Goal: Task Accomplishment & Management: Manage account settings

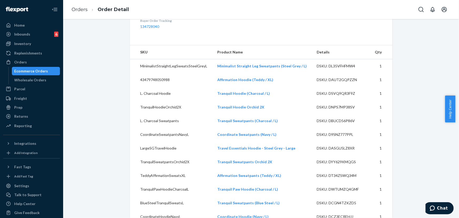
scroll to position [167, 0]
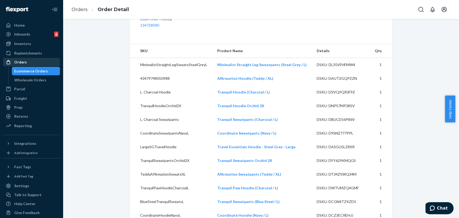
drag, startPoint x: 45, startPoint y: 64, endPoint x: 53, endPoint y: 61, distance: 8.5
click at [45, 64] on div "Orders" at bounding box center [32, 61] width 56 height 7
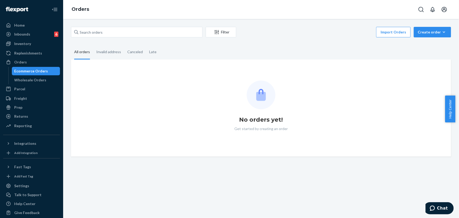
click at [126, 43] on div "Filter Import Orders Create order Ecommerce order Removal order All orders Inva…" at bounding box center [261, 92] width 388 height 130
click at [124, 40] on div "Filter Import Orders Create order Ecommerce order Removal order All orders Inva…" at bounding box center [261, 92] width 388 height 130
click at [123, 37] on input "text" at bounding box center [136, 32] width 131 height 11
paste input "254701979"
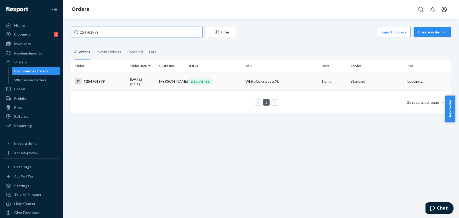
type input "254701979"
click at [224, 83] on div "DELIVERED" at bounding box center [214, 81] width 55 height 7
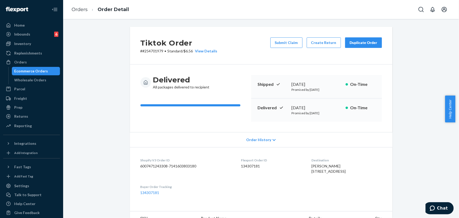
click at [361, 38] on button "Duplicate Order" at bounding box center [363, 42] width 37 height 11
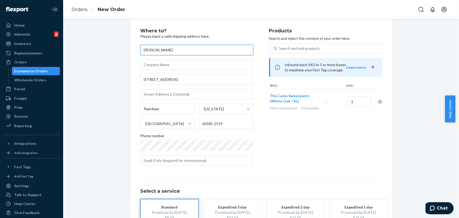
scroll to position [24, 0]
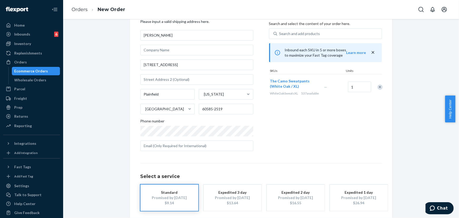
click at [301, 146] on div "Products Search and select the content of your order here. Search and add produ…" at bounding box center [325, 84] width 113 height 141
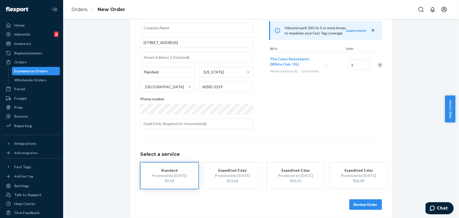
scroll to position [48, 0]
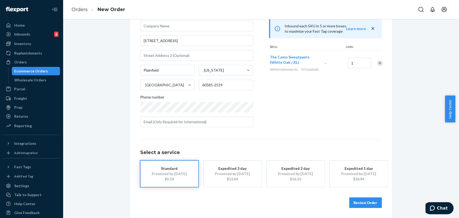
click at [375, 201] on button "Review Order" at bounding box center [365, 202] width 33 height 11
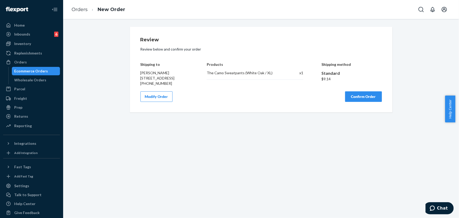
scroll to position [0, 0]
click at [358, 100] on button "Confirm Order" at bounding box center [363, 96] width 37 height 11
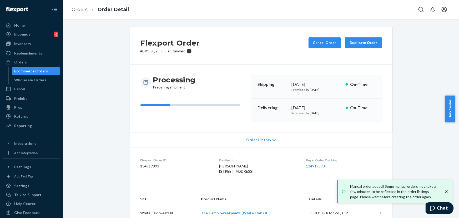
click at [153, 52] on p "# BKSGQ2EFEG • Standard" at bounding box center [169, 50] width 59 height 5
copy p "BKSGQ2EFEG"
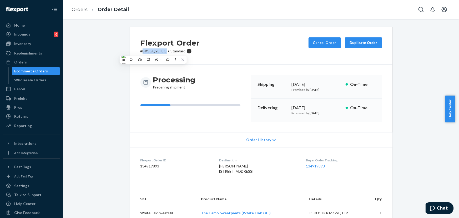
click at [18, 65] on div "Orders" at bounding box center [32, 61] width 56 height 7
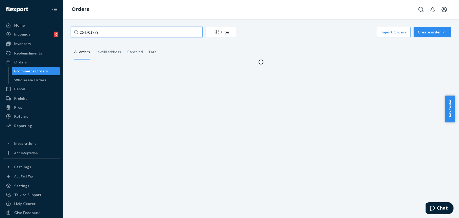
click at [123, 28] on input "254701979" at bounding box center [136, 32] width 131 height 11
paste input "RKC6WEGYLX"
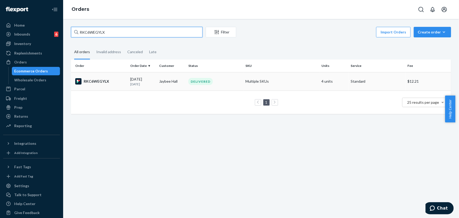
type input "RKC6WEGYLX"
click at [186, 76] on td "DELIVERED" at bounding box center [214, 81] width 57 height 18
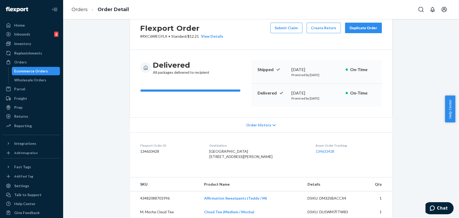
scroll to position [71, 0]
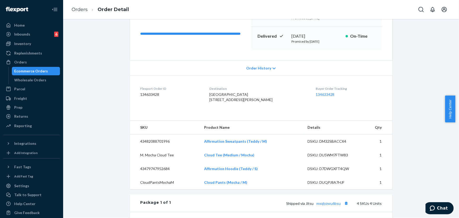
drag, startPoint x: 322, startPoint y: 37, endPoint x: 289, endPoint y: 38, distance: 32.9
click at [289, 38] on div "Delivered [DATE] Promised by [DATE] On-Time" at bounding box center [316, 38] width 131 height 23
copy div "[DATE]"
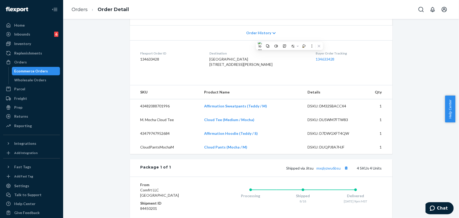
scroll to position [143, 0]
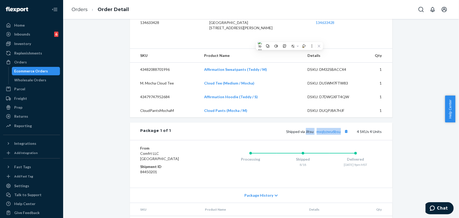
drag, startPoint x: 340, startPoint y: 143, endPoint x: 305, endPoint y: 143, distance: 34.4
click at [305, 134] on span "Shipped via Jitsu mxqlyzwu6bsu" at bounding box center [317, 131] width 63 height 4
copy span "Jitsu mxqlyzwu6bsu"
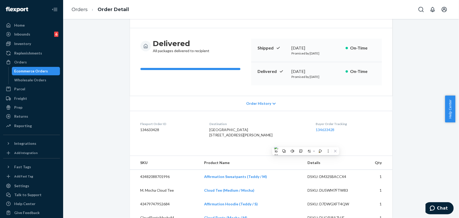
scroll to position [71, 0]
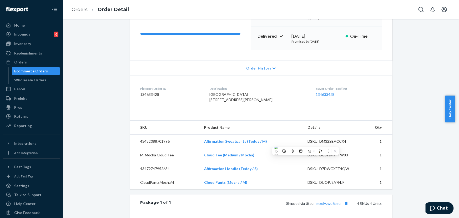
click at [262, 100] on div "[GEOGRAPHIC_DATA] [STREET_ADDRESS][PERSON_NAME]" at bounding box center [258, 97] width 98 height 11
drag, startPoint x: 259, startPoint y: 104, endPoint x: 214, endPoint y: 101, distance: 45.0
click at [214, 101] on div "[GEOGRAPHIC_DATA] [STREET_ADDRESS][PERSON_NAME]" at bounding box center [258, 97] width 98 height 11
copy span "[STREET_ADDRESS][PERSON_NAME]"
click at [21, 59] on div "Orders" at bounding box center [32, 61] width 56 height 7
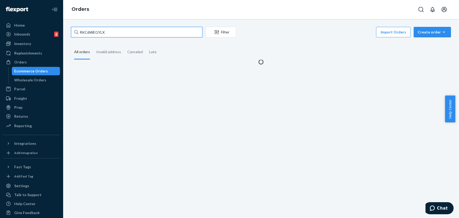
click at [96, 31] on input "RKC6WEGYLX" at bounding box center [136, 32] width 131 height 11
paste input "254251442"
type input "254251442"
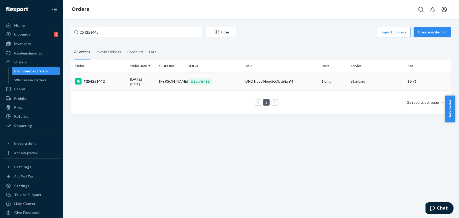
click at [202, 84] on div "DELIVERED" at bounding box center [200, 81] width 24 height 7
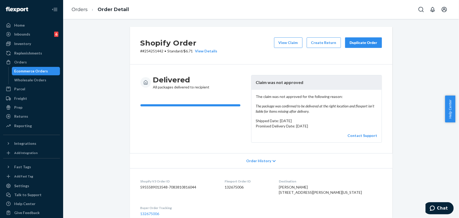
click at [370, 44] on div "Duplicate Order" at bounding box center [363, 42] width 28 height 5
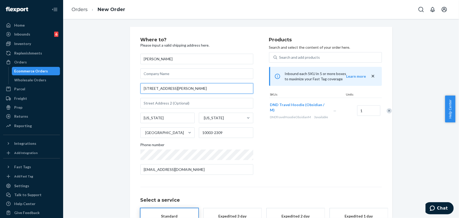
click at [194, 89] on input "[STREET_ADDRESS][PERSON_NAME]" at bounding box center [196, 88] width 113 height 11
paste input "[STREET_ADDRESS]"
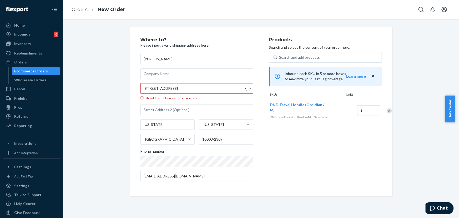
type input "[STREET_ADDRESS]"
type input "1B"
type input "[GEOGRAPHIC_DATA] - [US_STATE]"
type input "10021"
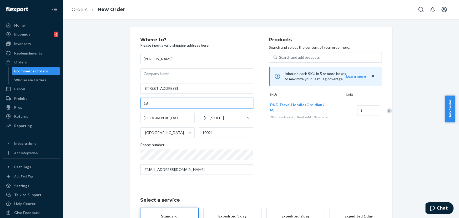
click at [141, 103] on input "1B" at bounding box center [196, 103] width 113 height 11
type input "Apt 1B"
click at [293, 158] on div "Products Search and select the content of your order here. Search and add produ…" at bounding box center [325, 107] width 113 height 141
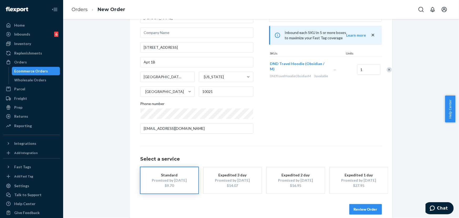
scroll to position [48, 0]
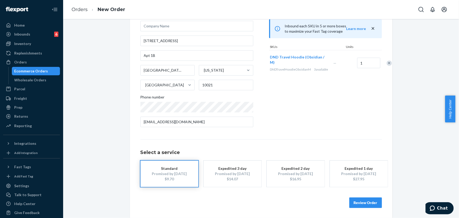
click at [369, 204] on button "Review Order" at bounding box center [365, 202] width 33 height 11
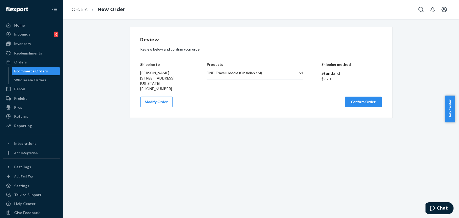
scroll to position [0, 0]
click at [366, 107] on button "Confirm Order" at bounding box center [363, 101] width 37 height 11
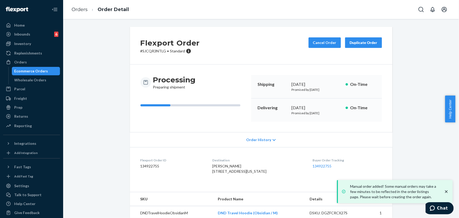
click at [153, 50] on p "# SJCQR3NTLG • Standard" at bounding box center [169, 50] width 59 height 5
copy p "SJCQR3NTLG"
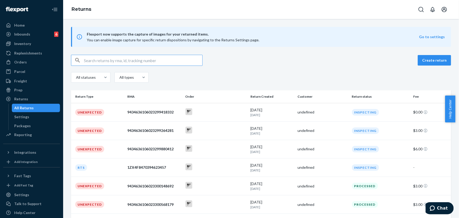
paste input "[PERSON_NAME]"
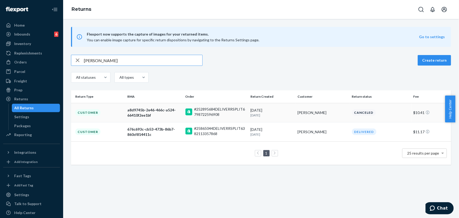
type input "[PERSON_NAME]"
